Goal: Task Accomplishment & Management: Use online tool/utility

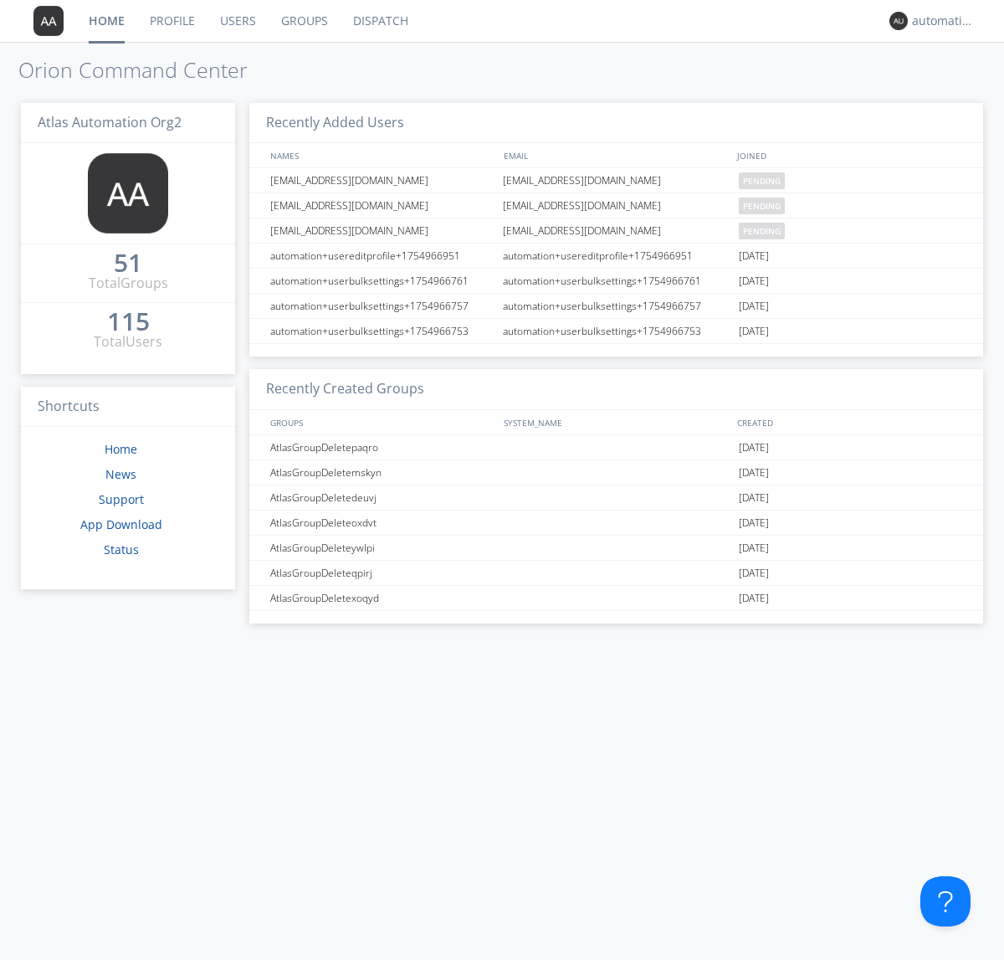
click at [379, 21] on link "Dispatch" at bounding box center [381, 21] width 80 height 42
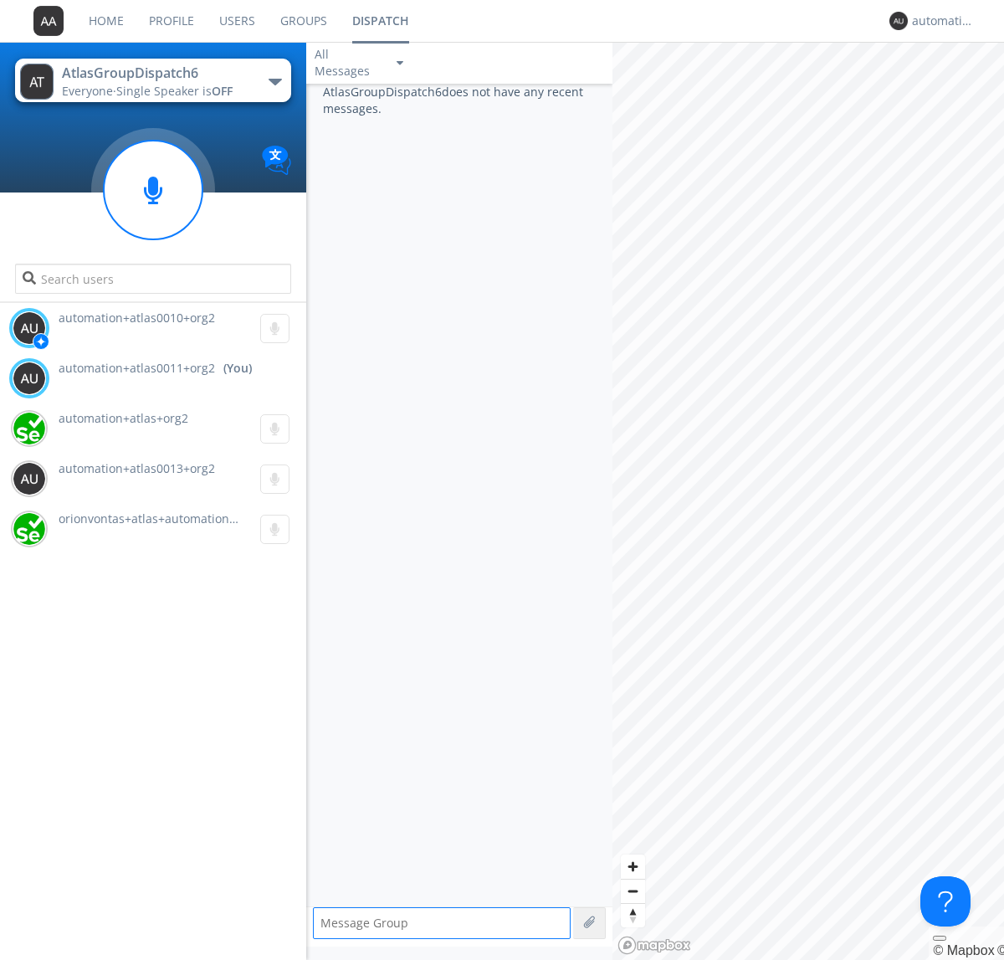
click at [274, 81] on div "button" at bounding box center [275, 82] width 13 height 7
click at [0, 0] on span "AtlasGroupDispatch5" at bounding box center [0, 0] width 0 height 0
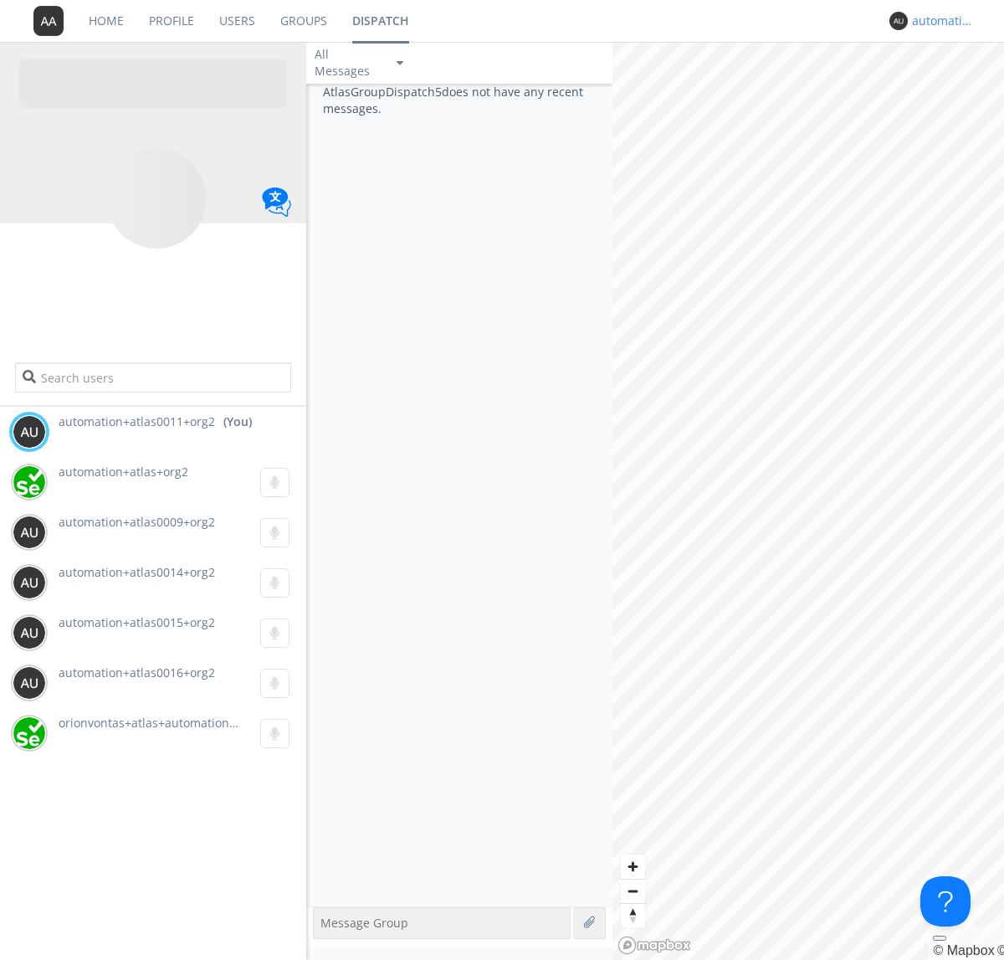
click at [939, 21] on div "automation+atlas0011+org2" at bounding box center [943, 21] width 63 height 17
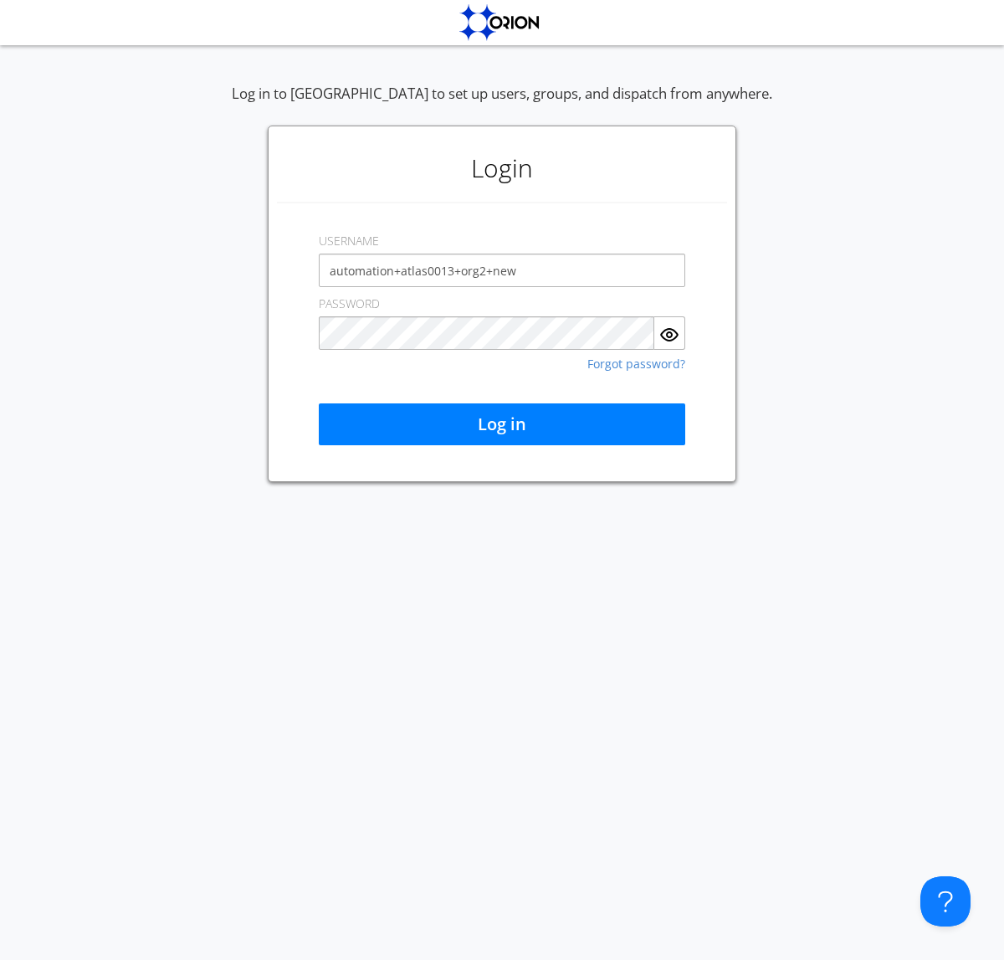
type input "automation+atlas0013+org2+new"
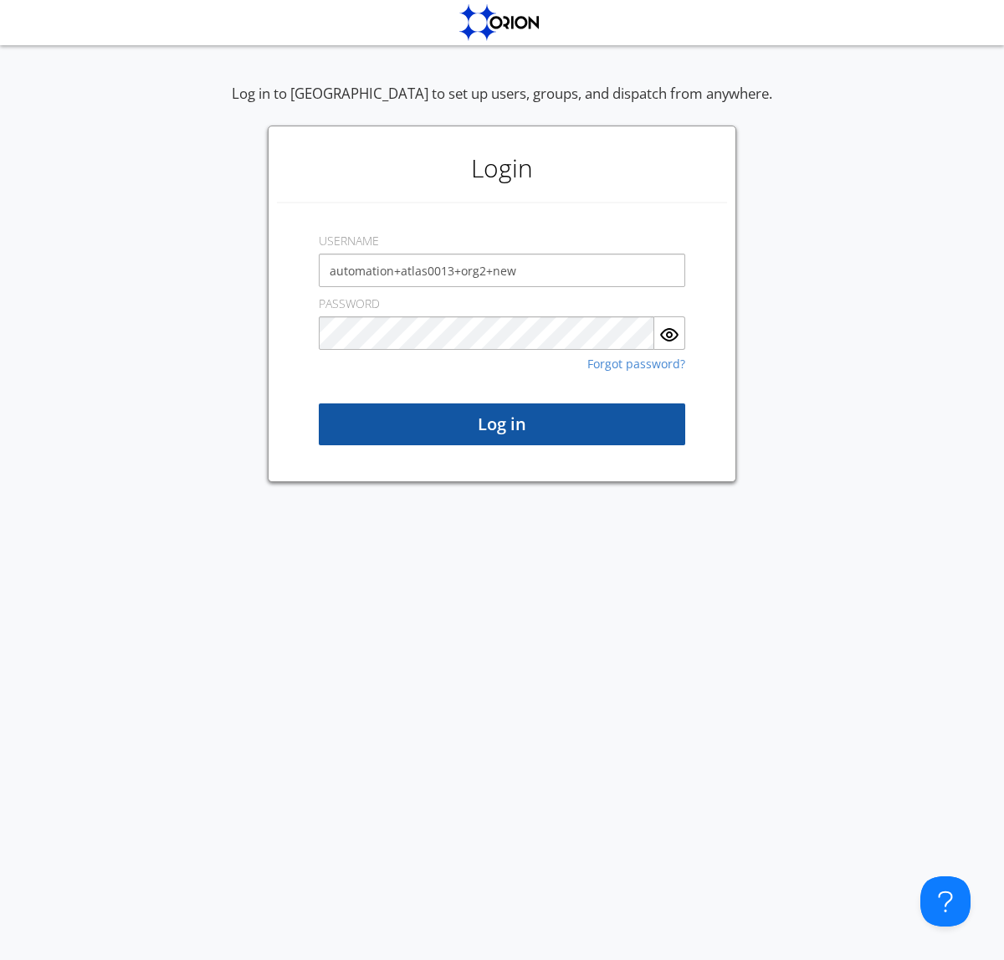
click at [502, 424] on button "Log in" at bounding box center [502, 424] width 366 height 42
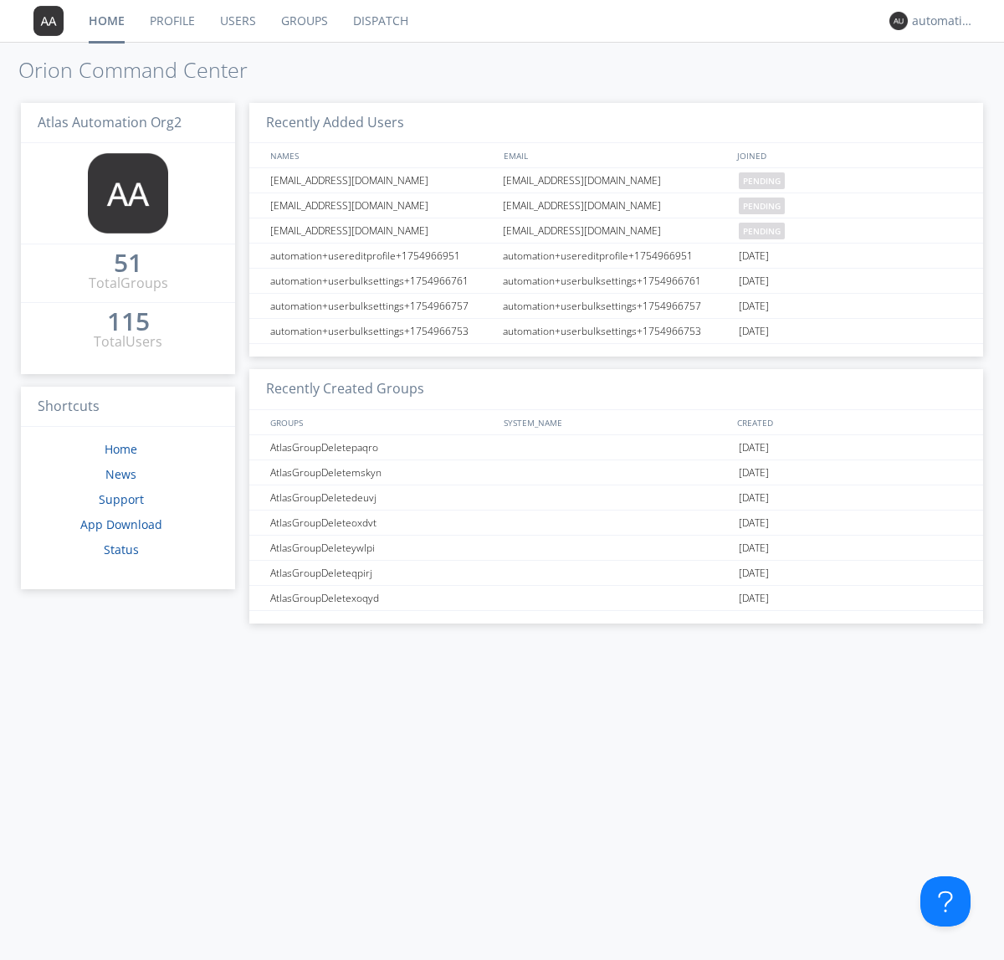
click at [379, 21] on link "Dispatch" at bounding box center [381, 21] width 80 height 42
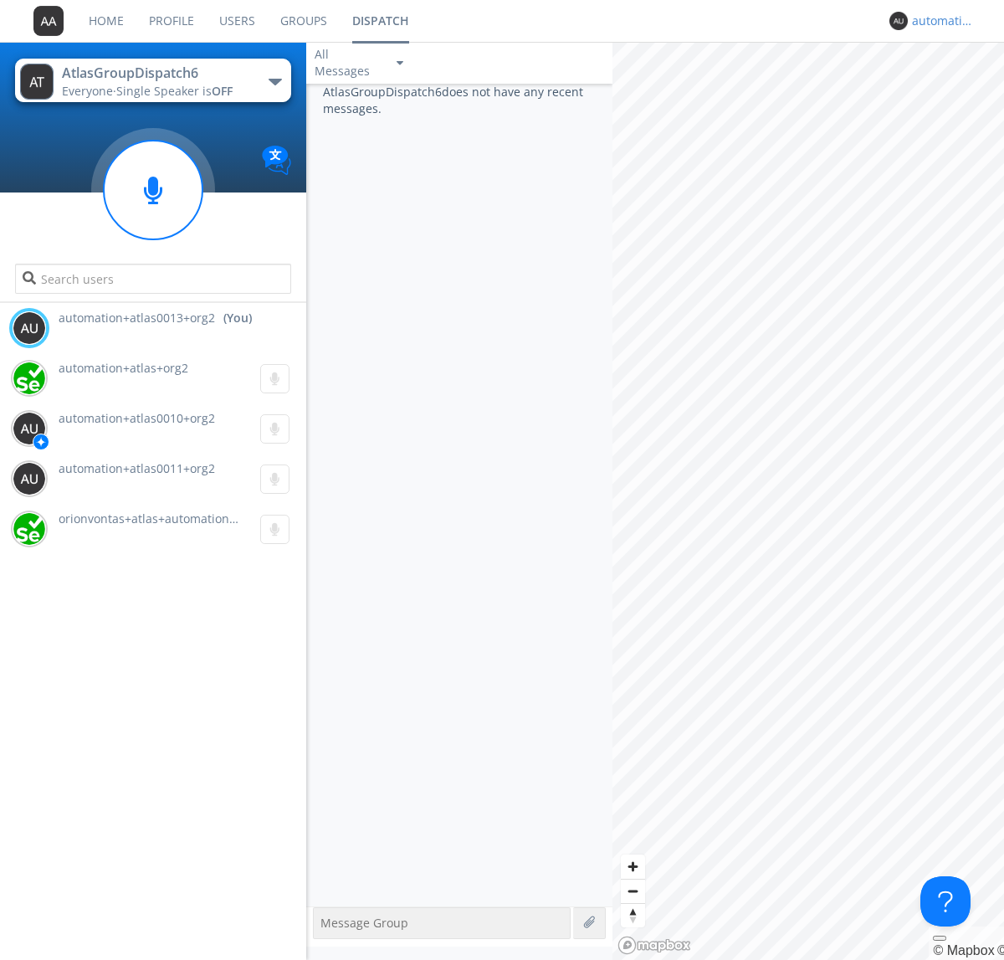
click at [939, 21] on div "automation+atlas0013+org2" at bounding box center [943, 21] width 63 height 17
